Goal: Communication & Community: Answer question/provide support

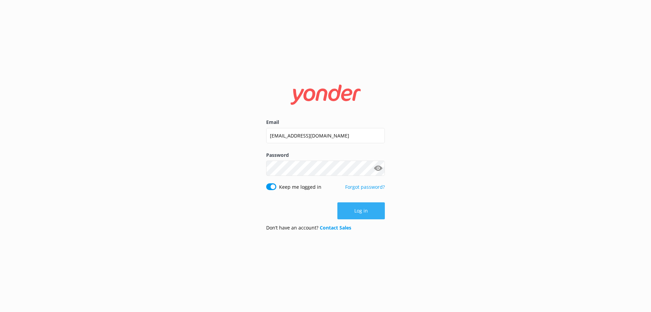
click at [367, 206] on button "Log in" at bounding box center [360, 210] width 47 height 17
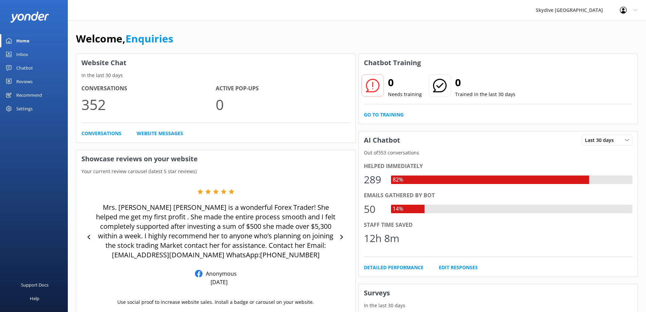
click at [21, 55] on div "Inbox" at bounding box center [22, 54] width 12 height 14
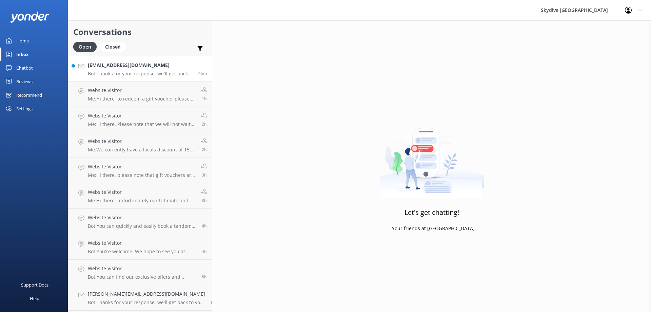
click at [115, 73] on p "Bot: Thanks for your response, we'll get back to you as soon as we can during o…" at bounding box center [140, 74] width 105 height 6
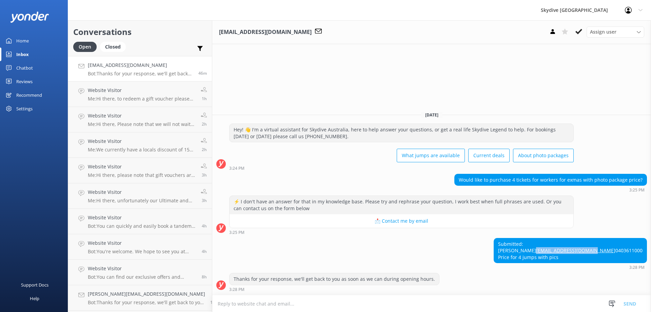
drag, startPoint x: 644, startPoint y: 244, endPoint x: 575, endPoint y: 243, distance: 69.2
click at [575, 243] on div "Submitted: [PERSON_NAME] [EMAIL_ADDRESS][DOMAIN_NAME] 0403611000 Price for 4 ju…" at bounding box center [431, 254] width 439 height 32
copy link "[EMAIL_ADDRESS][DOMAIN_NAME]"
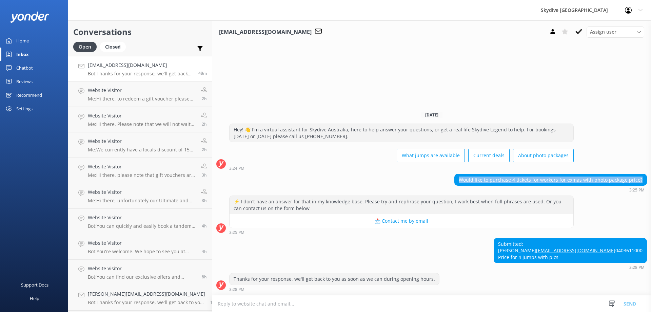
drag, startPoint x: 463, startPoint y: 166, endPoint x: 645, endPoint y: 168, distance: 182.0
click at [645, 174] on div "Would like to purchase 4 tickets for workers for exmas with photo package price?" at bounding box center [551, 180] width 192 height 12
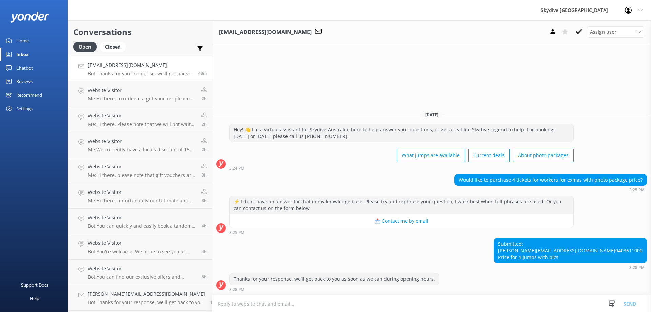
click at [601, 285] on div "Thanks for your response, we'll get back to you as soon as we can during openin…" at bounding box center [431, 282] width 439 height 19
drag, startPoint x: 583, startPoint y: 258, endPoint x: 645, endPoint y: 258, distance: 61.4
click at [645, 258] on div "Submitted: [PERSON_NAME] [EMAIL_ADDRESS][DOMAIN_NAME] 0403611000 Price for 4 ju…" at bounding box center [570, 250] width 153 height 25
copy div "Price for 4 jumps with pics"
click at [335, 305] on textarea at bounding box center [431, 303] width 439 height 17
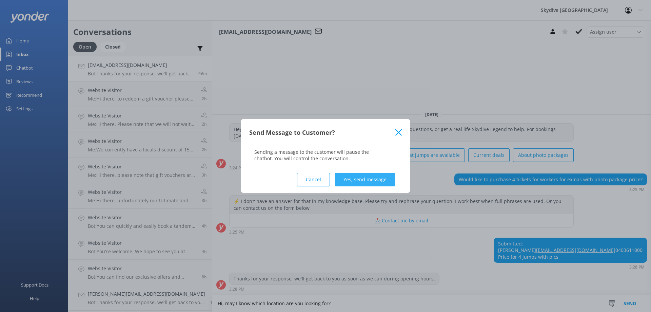
type textarea "Hi, may I know which location are you looking for?"
click at [363, 180] on button "Yes, send message" at bounding box center [365, 180] width 60 height 14
